Goal: Browse casually: Explore the website without a specific task or goal

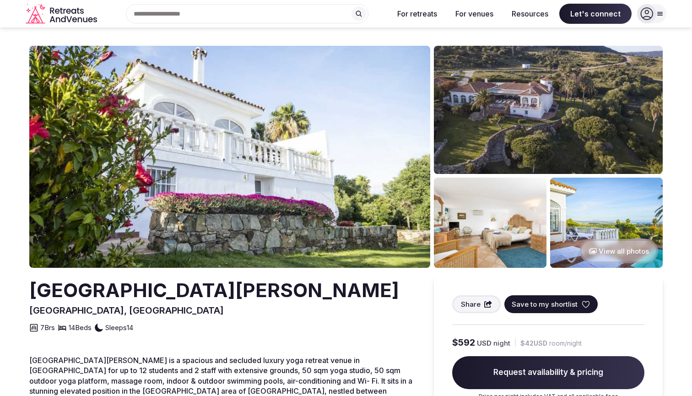
click at [225, 128] on img at bounding box center [229, 157] width 401 height 222
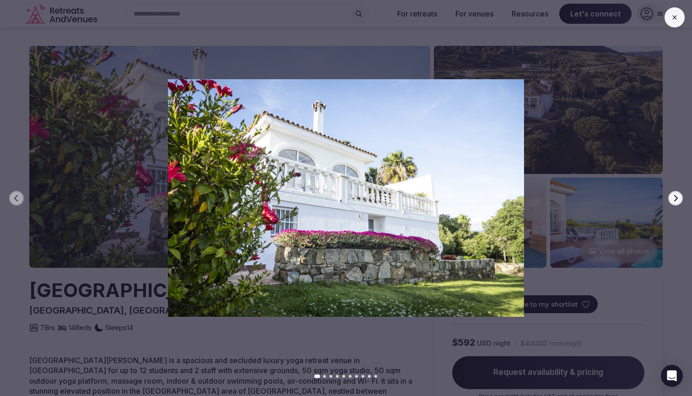
click at [676, 196] on icon "button" at bounding box center [676, 197] width 4 height 6
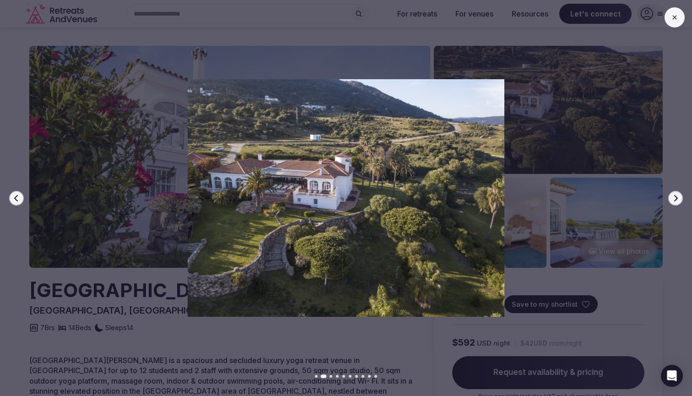
click at [676, 196] on icon "button" at bounding box center [676, 197] width 4 height 6
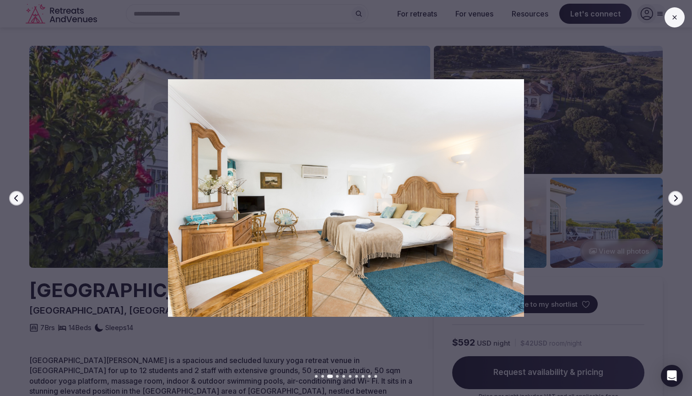
click at [676, 196] on icon "button" at bounding box center [676, 197] width 4 height 6
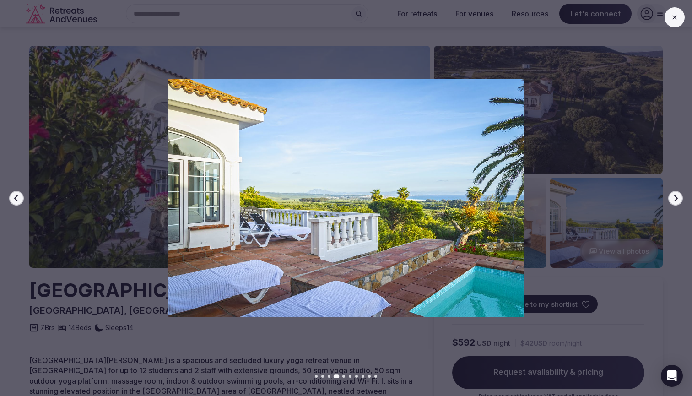
click at [676, 196] on icon "button" at bounding box center [676, 197] width 4 height 6
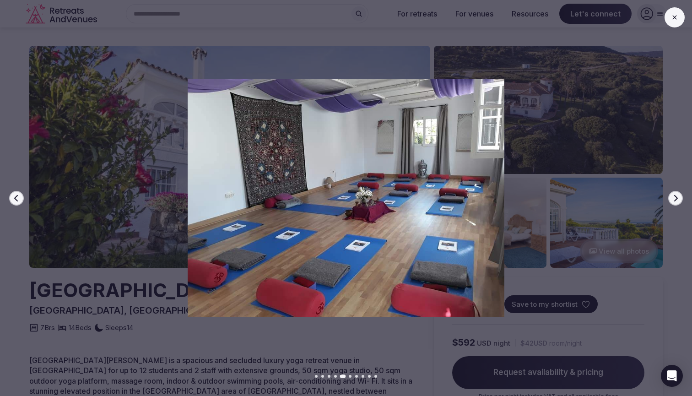
click at [676, 196] on icon "button" at bounding box center [676, 197] width 4 height 6
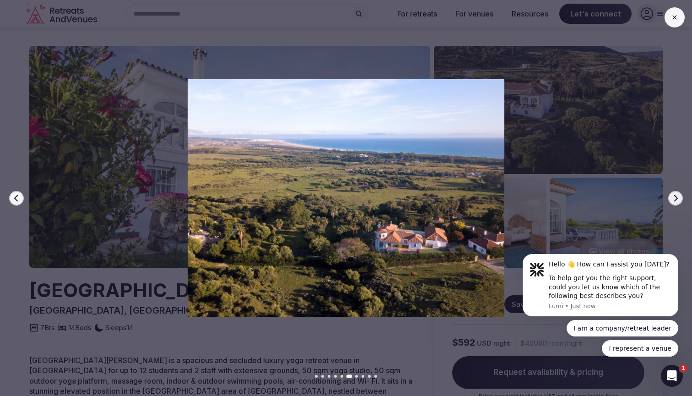
click at [676, 196] on icon "button" at bounding box center [676, 197] width 4 height 6
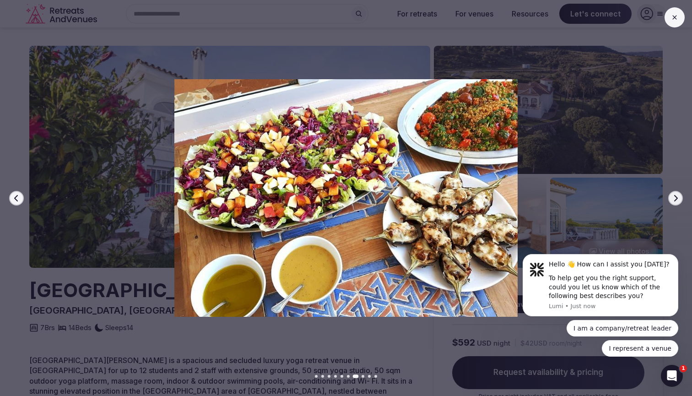
click at [676, 196] on icon "button" at bounding box center [676, 197] width 4 height 6
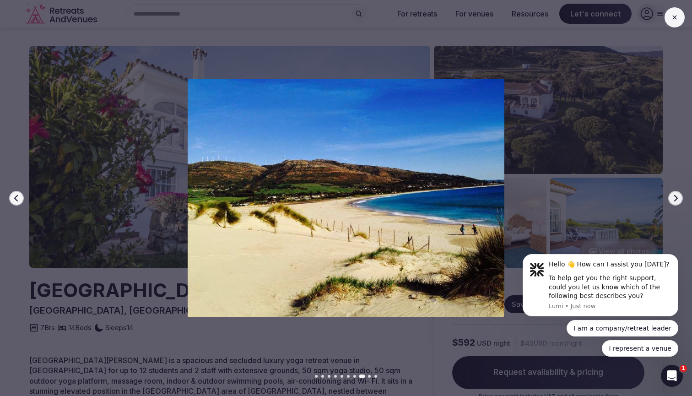
click at [676, 196] on icon "button" at bounding box center [676, 197] width 4 height 6
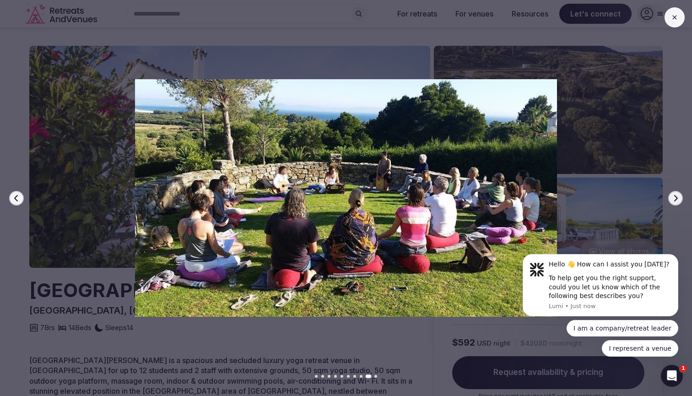
click at [679, 194] on button "Next slide" at bounding box center [675, 198] width 15 height 15
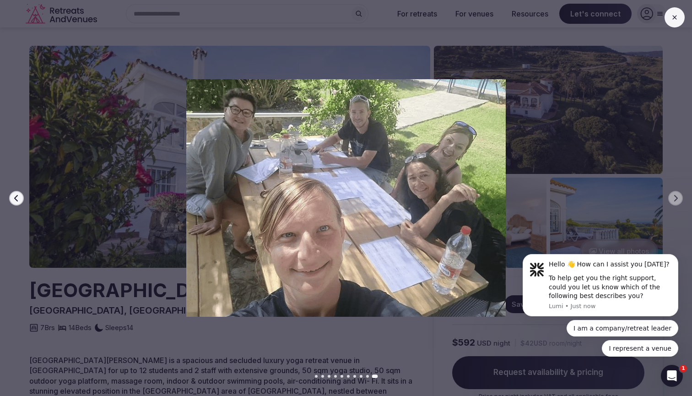
click at [672, 16] on icon at bounding box center [674, 17] width 7 height 7
